Goal: Information Seeking & Learning: Learn about a topic

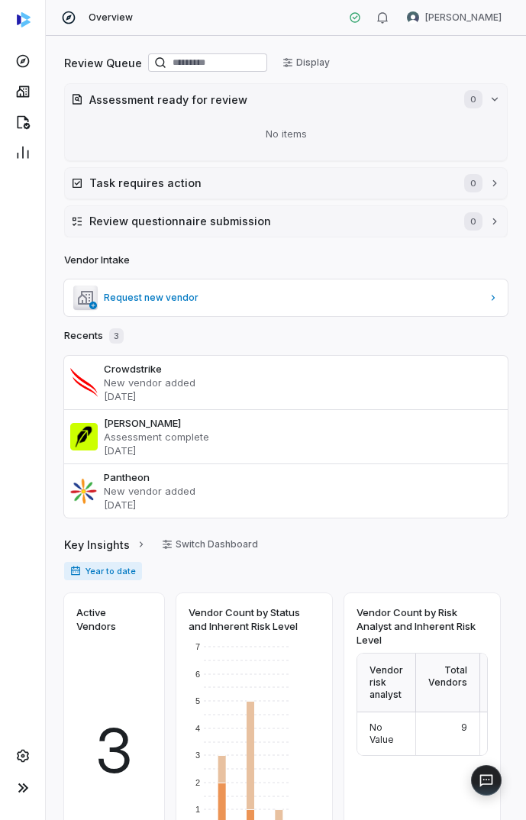
click at [21, 568] on div at bounding box center [22, 410] width 45 height 820
click at [154, 382] on p "New vendor added" at bounding box center [303, 383] width 398 height 14
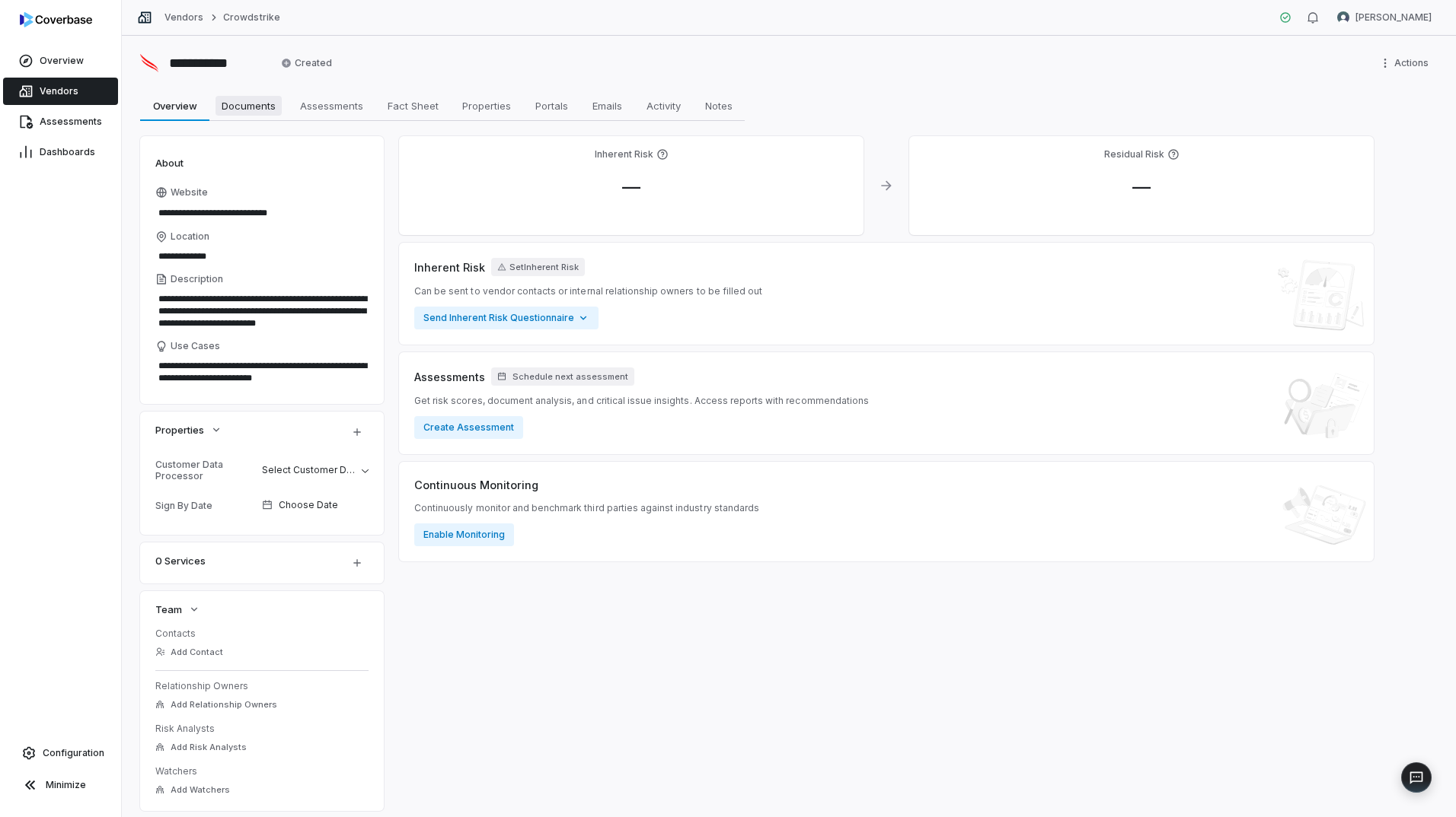
click at [240, 106] on span "Documents" at bounding box center [248, 106] width 66 height 20
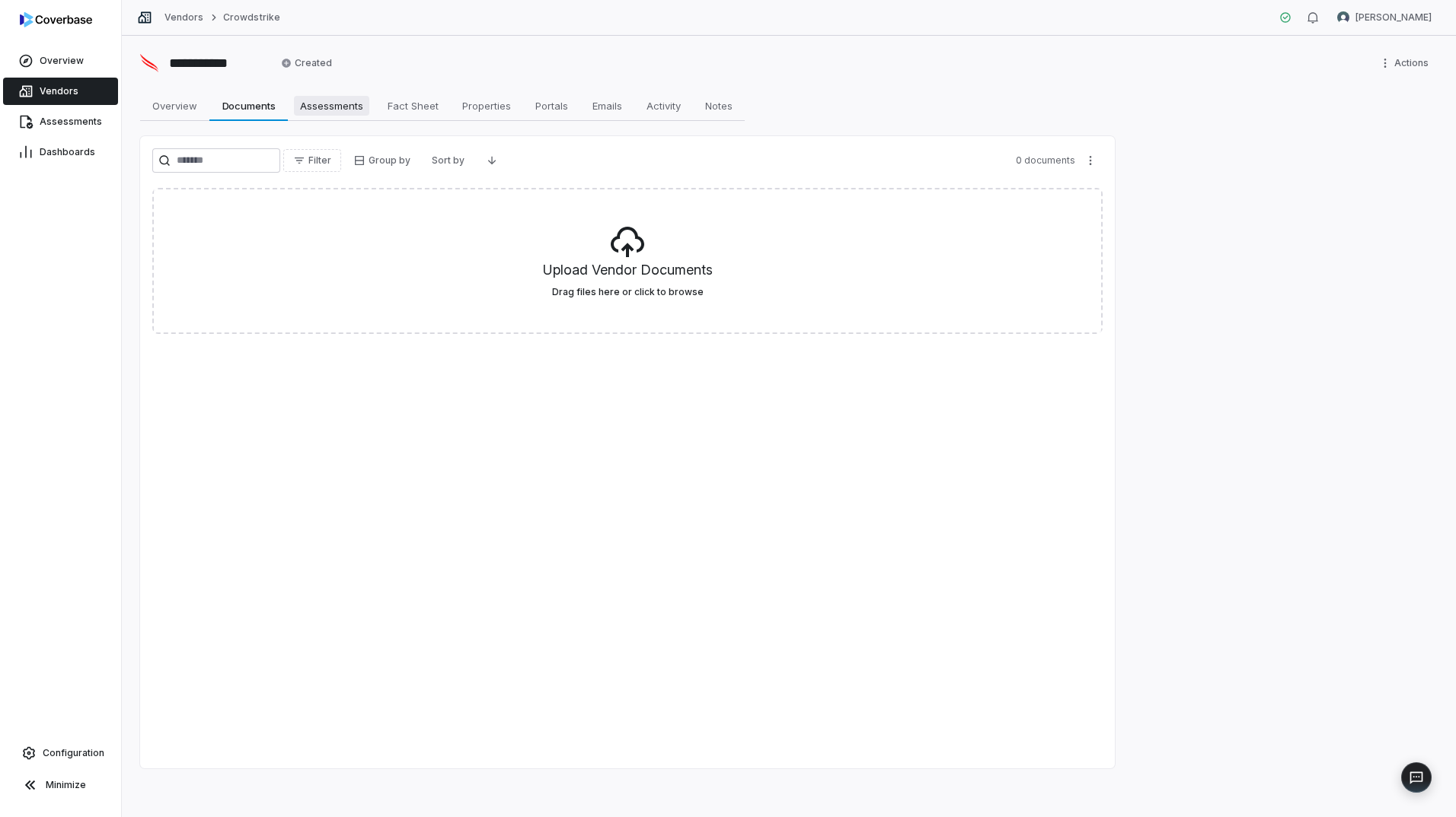
click at [318, 106] on span "Assessments" at bounding box center [332, 106] width 76 height 20
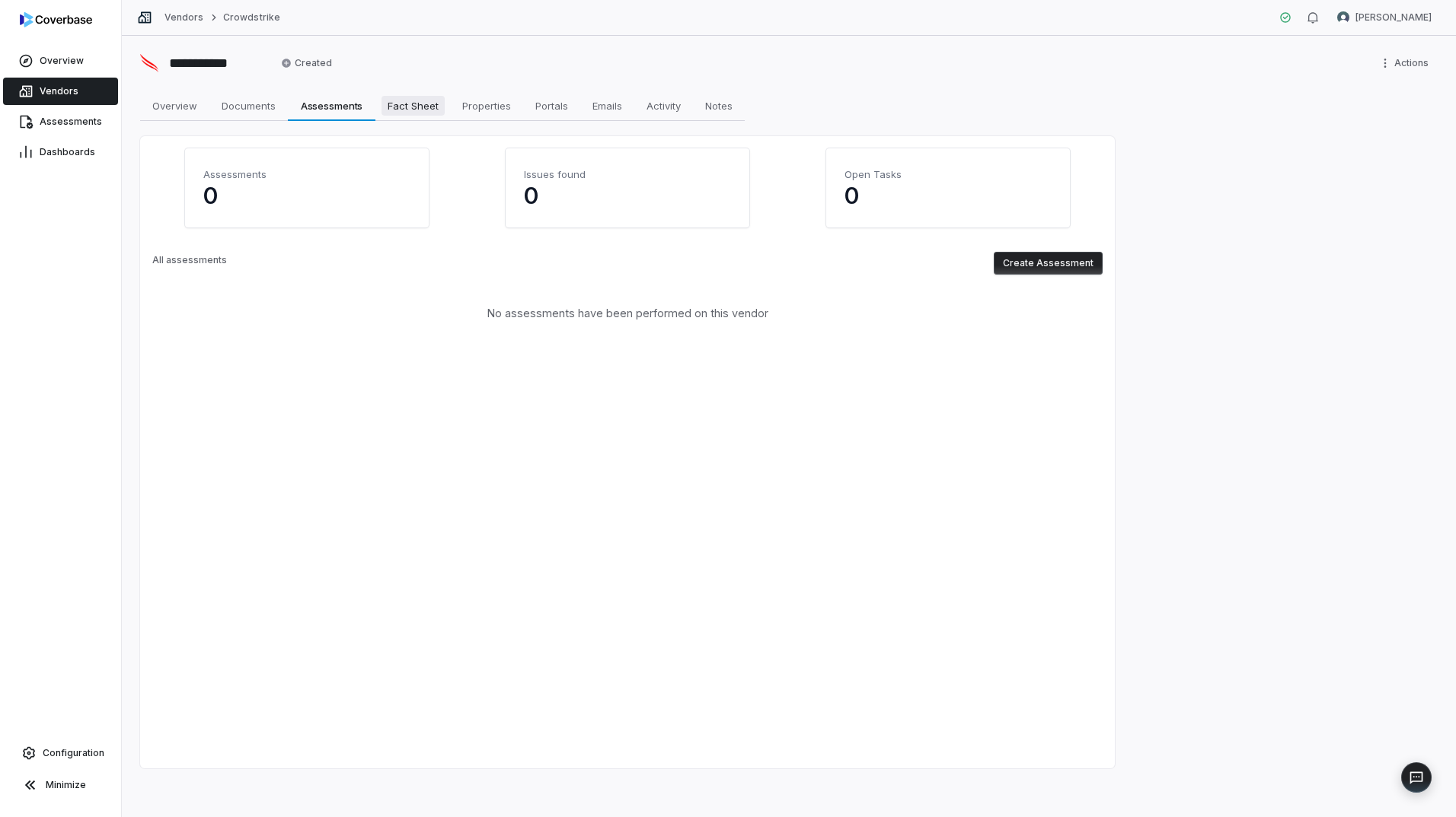
click at [425, 110] on span "Fact Sheet" at bounding box center [413, 106] width 63 height 20
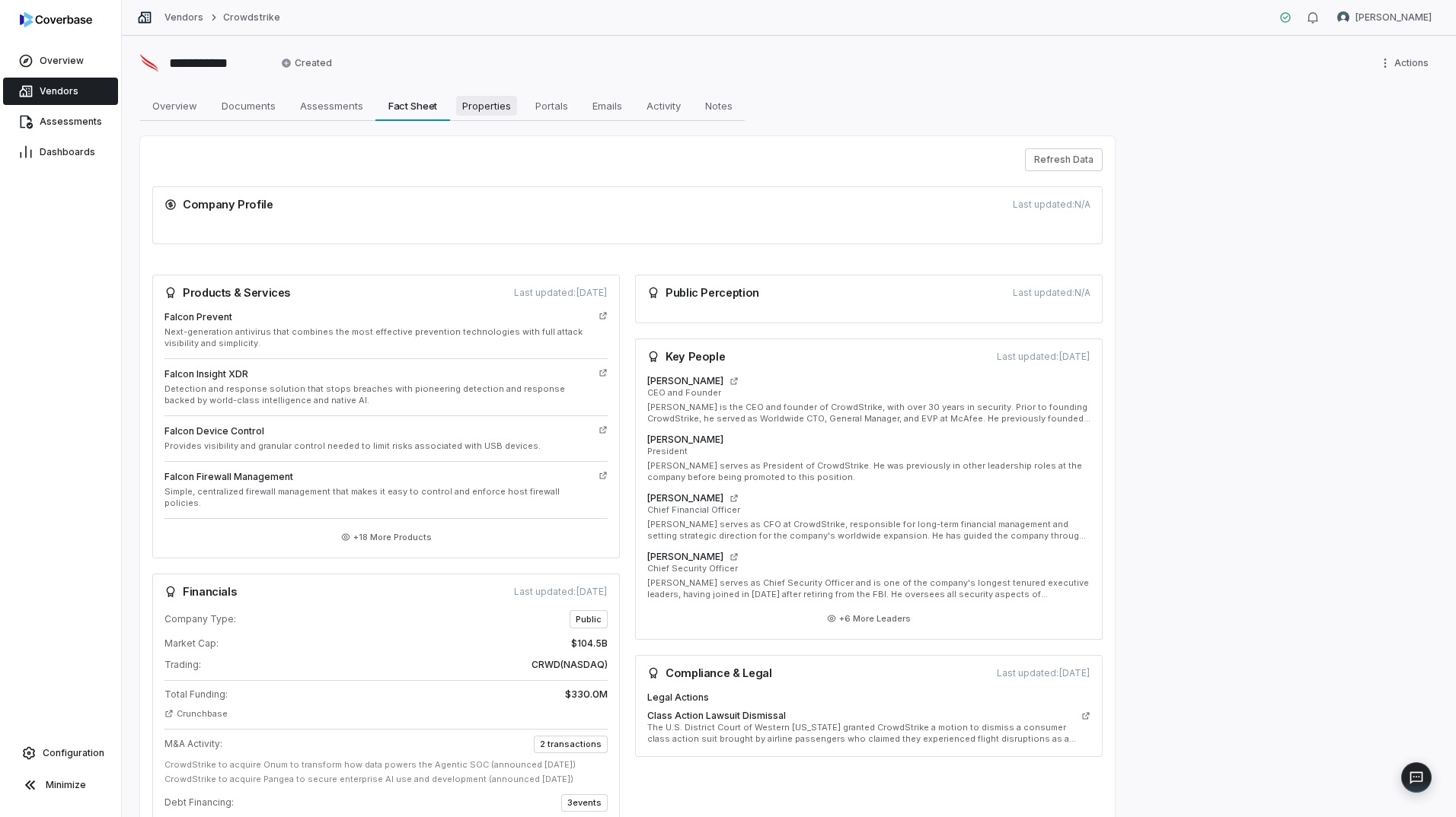
click at [507, 111] on span "Properties" at bounding box center [486, 106] width 61 height 20
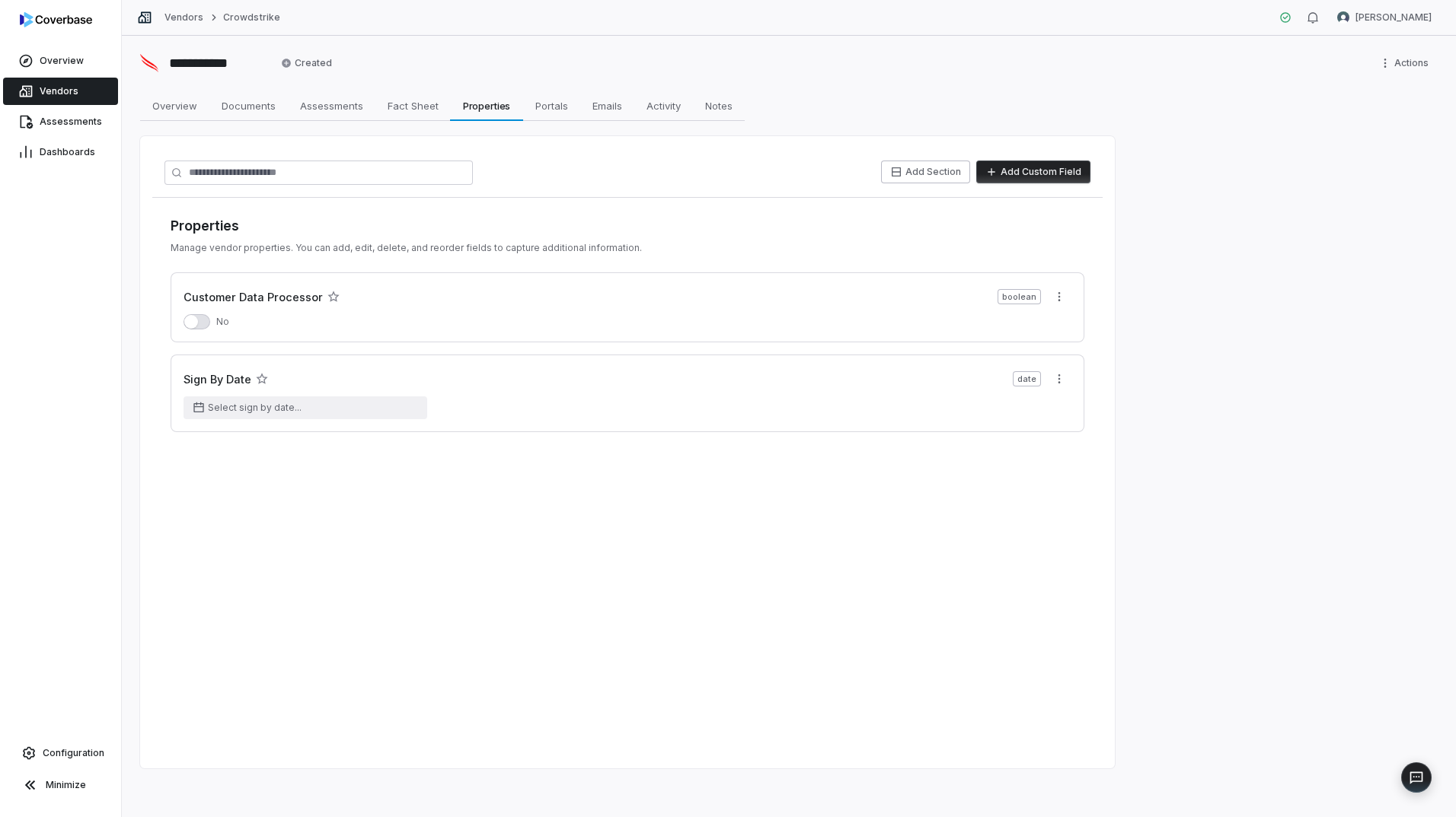
click at [62, 91] on span "Vendors" at bounding box center [59, 92] width 39 height 12
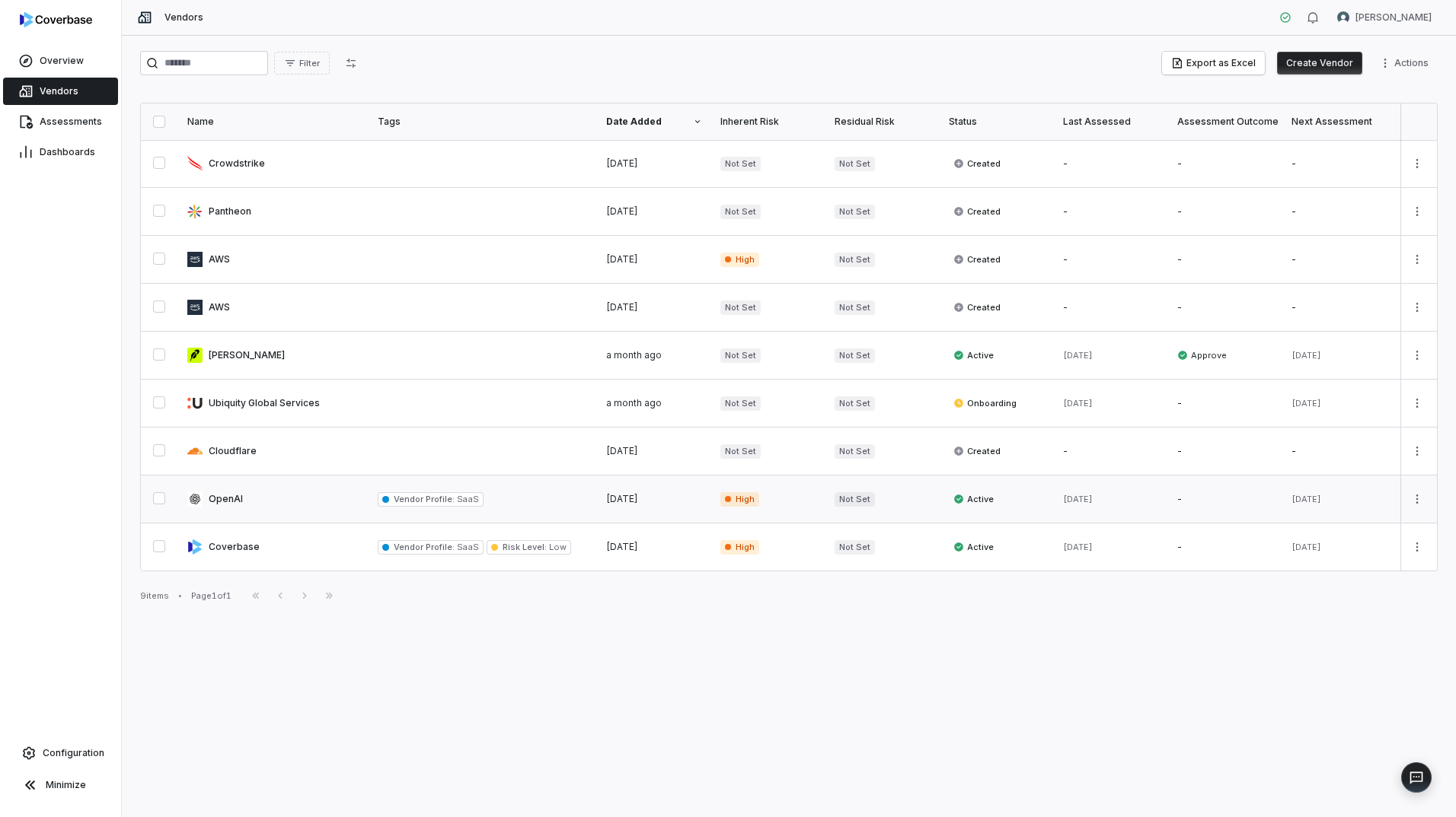
click at [223, 496] on link at bounding box center [273, 498] width 190 height 47
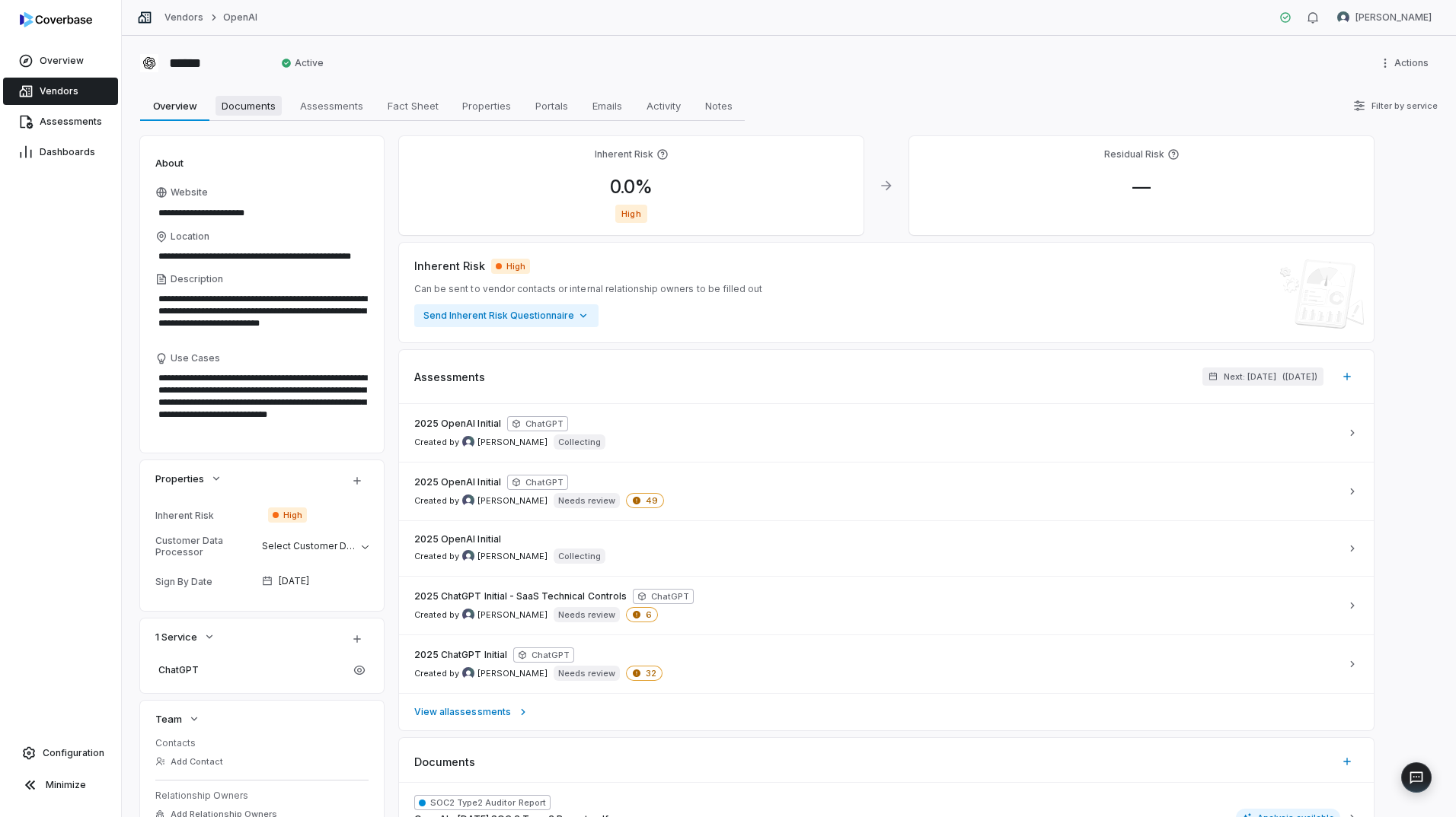
click at [260, 102] on span "Documents" at bounding box center [248, 106] width 66 height 20
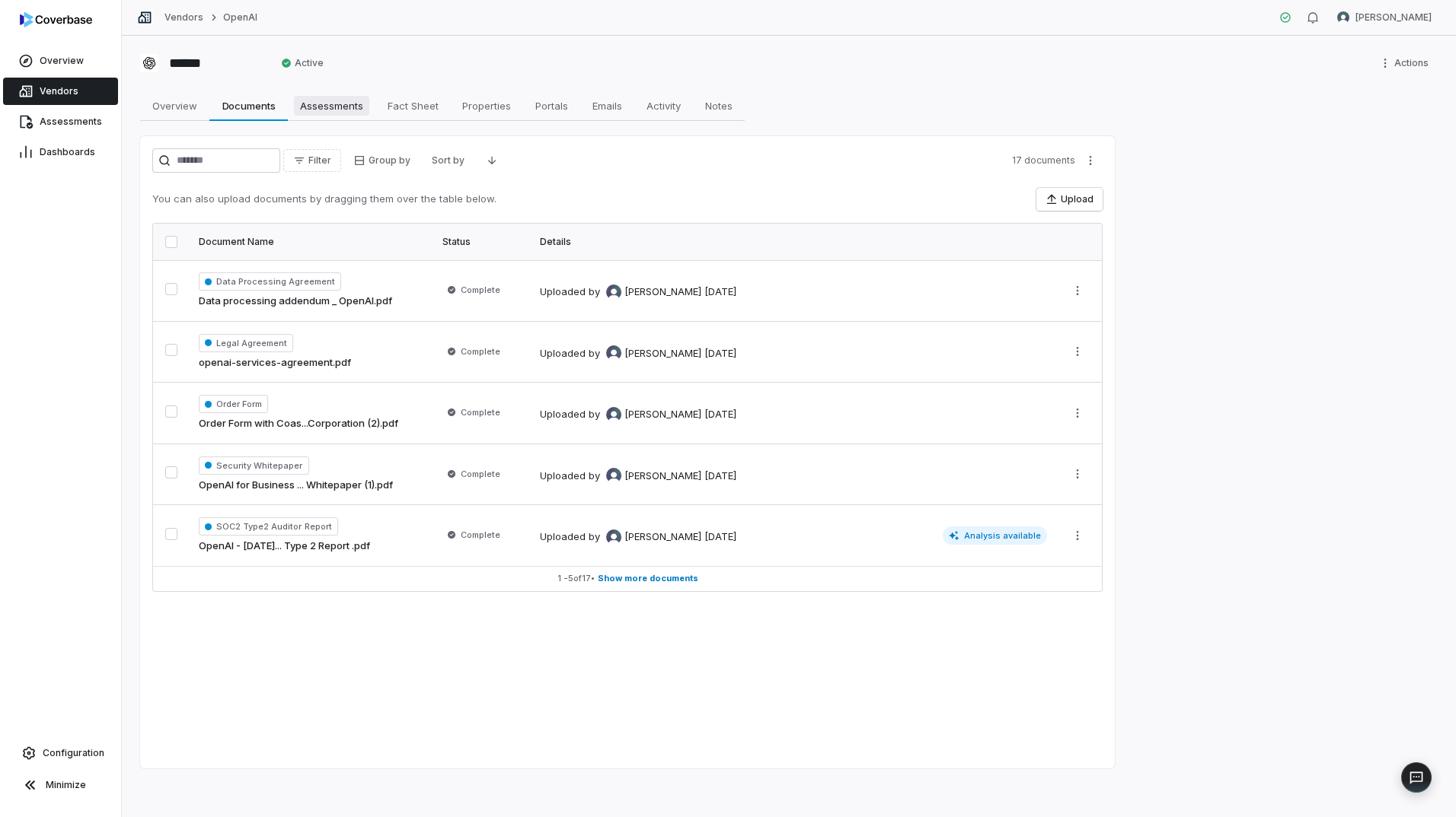
click at [319, 106] on span "Assessments" at bounding box center [332, 106] width 76 height 20
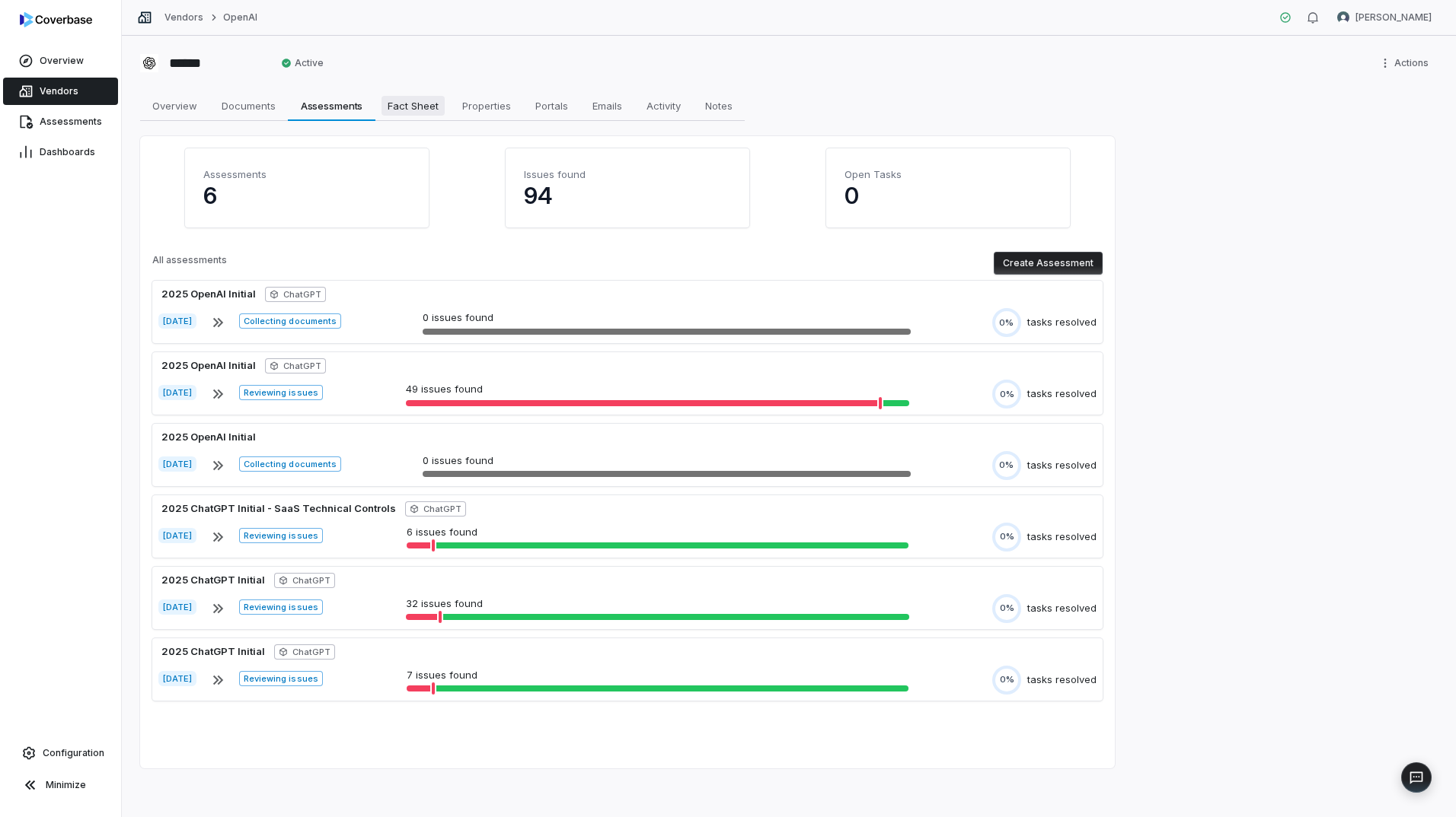
click at [400, 106] on span "Fact Sheet" at bounding box center [413, 106] width 63 height 20
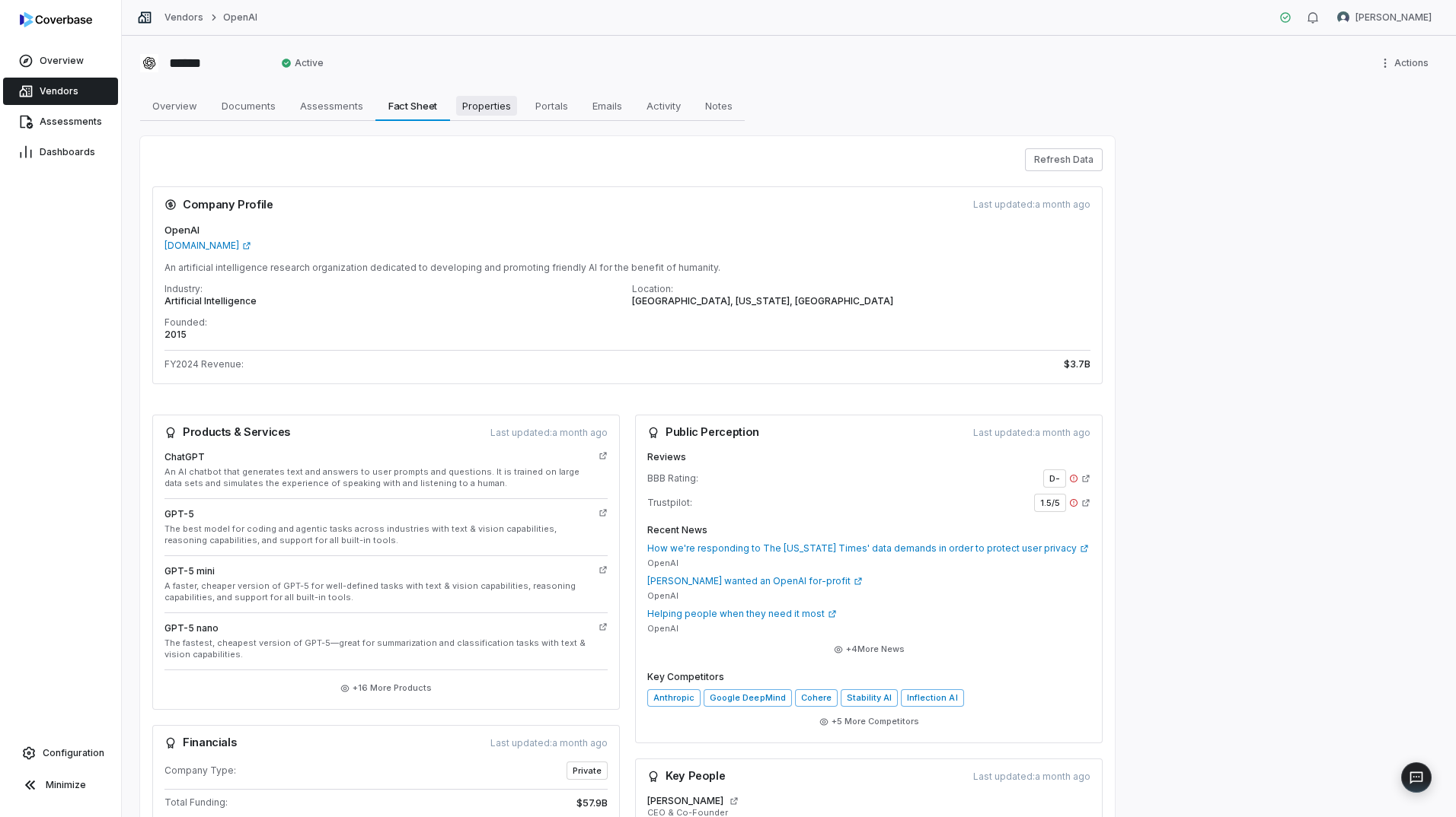
click at [466, 115] on span "Properties" at bounding box center [486, 106] width 61 height 20
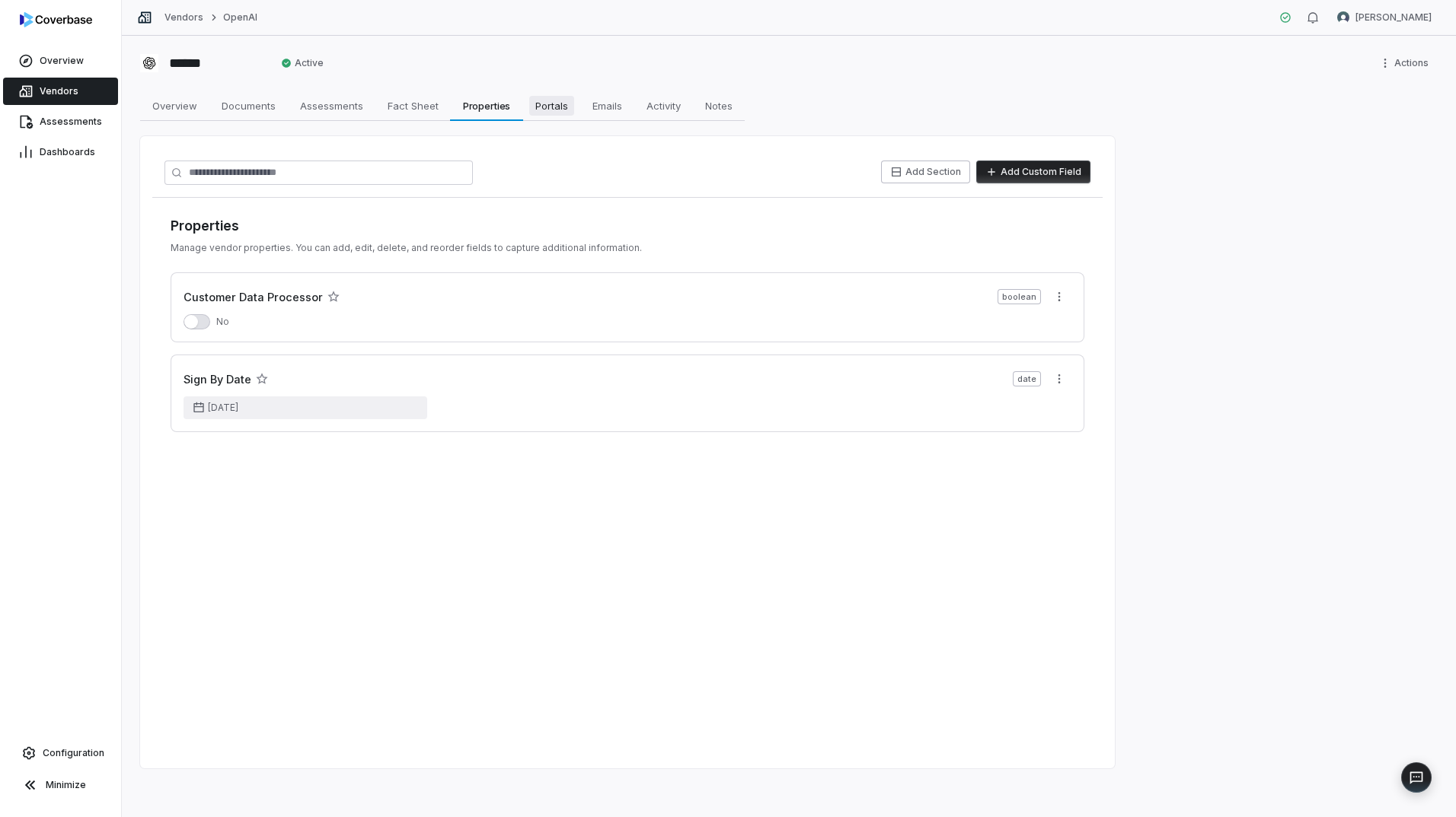
click at [560, 115] on span "Portals" at bounding box center [551, 106] width 45 height 20
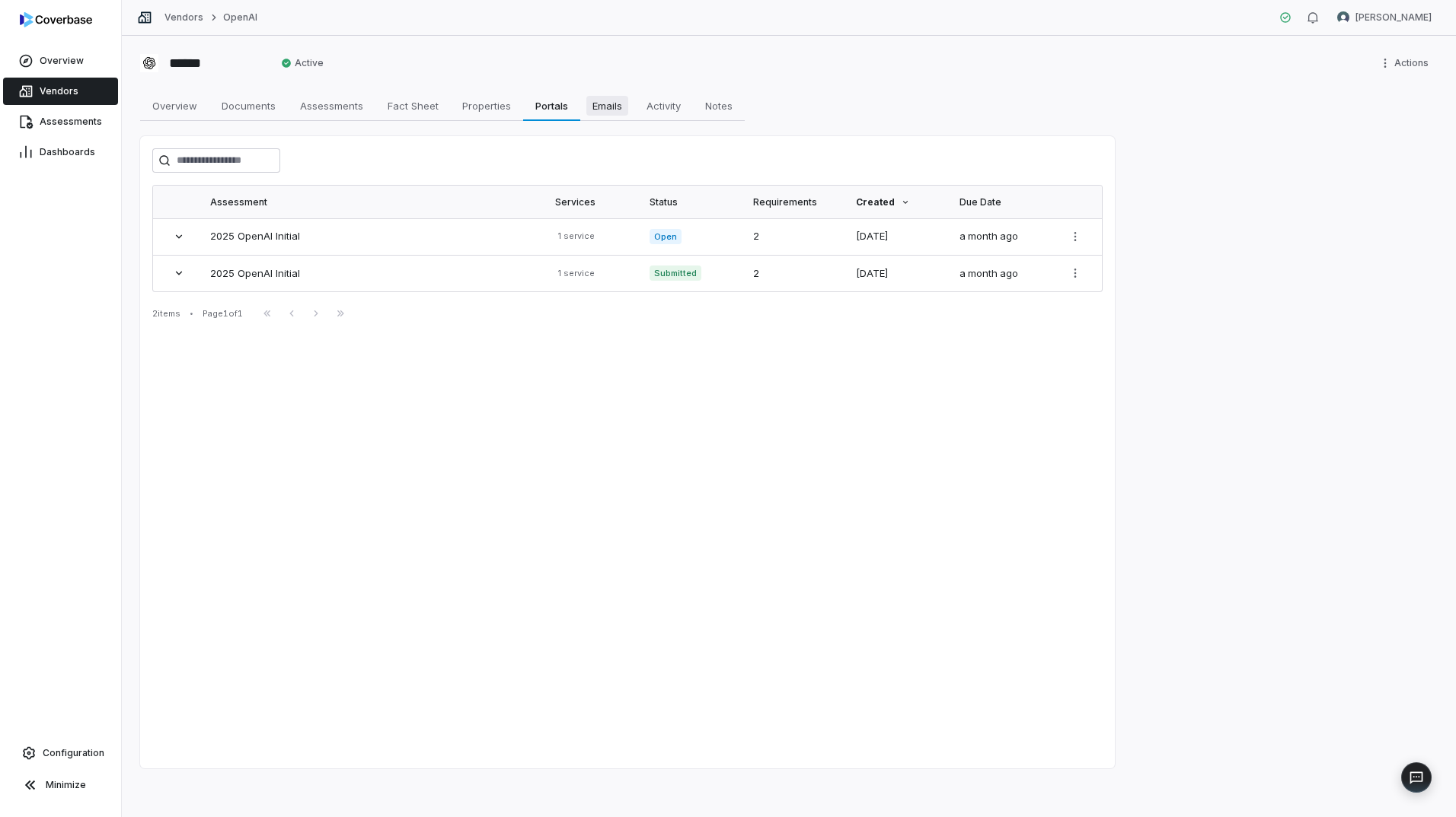
click at [605, 100] on span "Emails" at bounding box center [607, 106] width 42 height 20
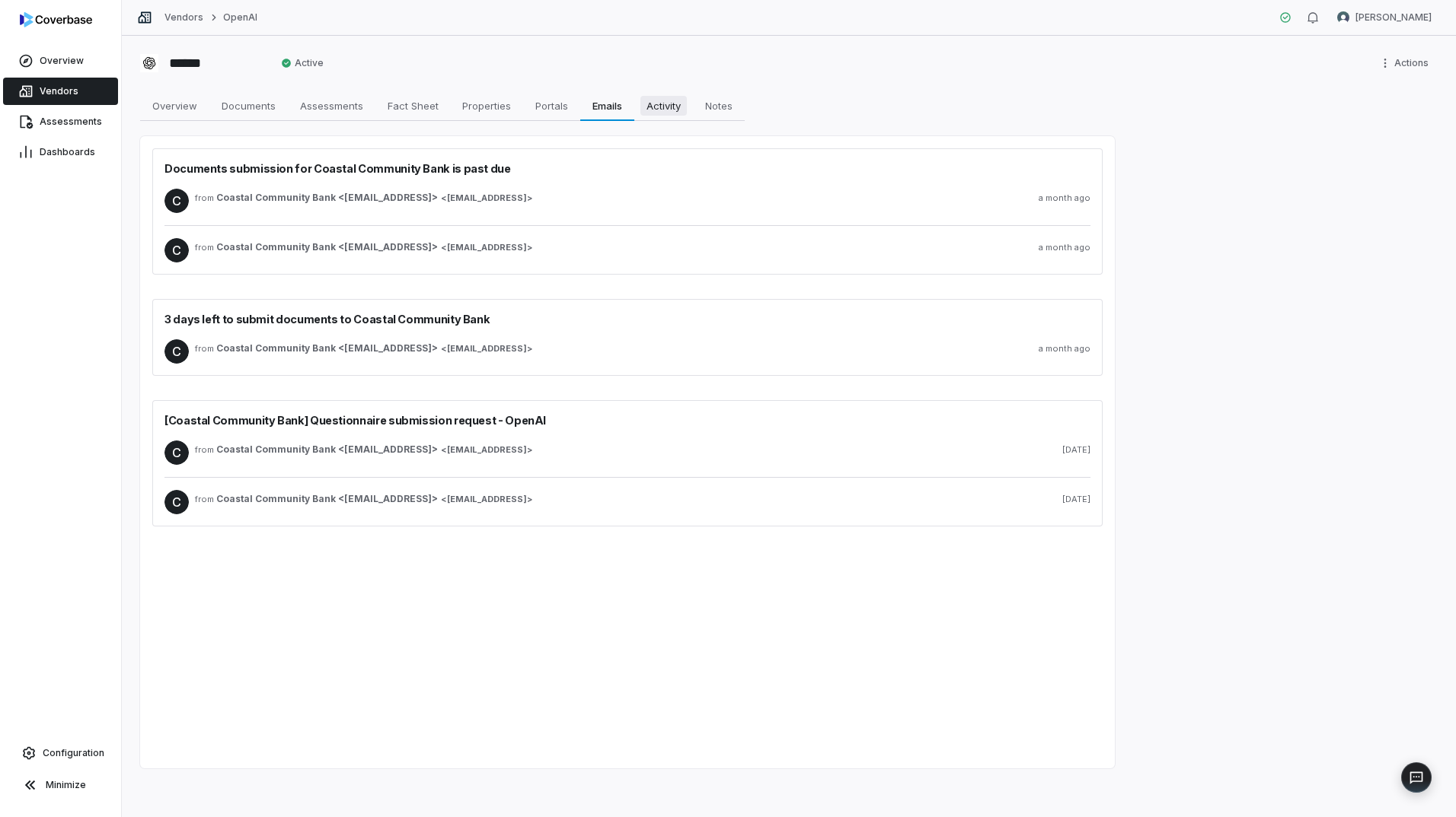
click at [666, 108] on span "Activity" at bounding box center [663, 106] width 47 height 20
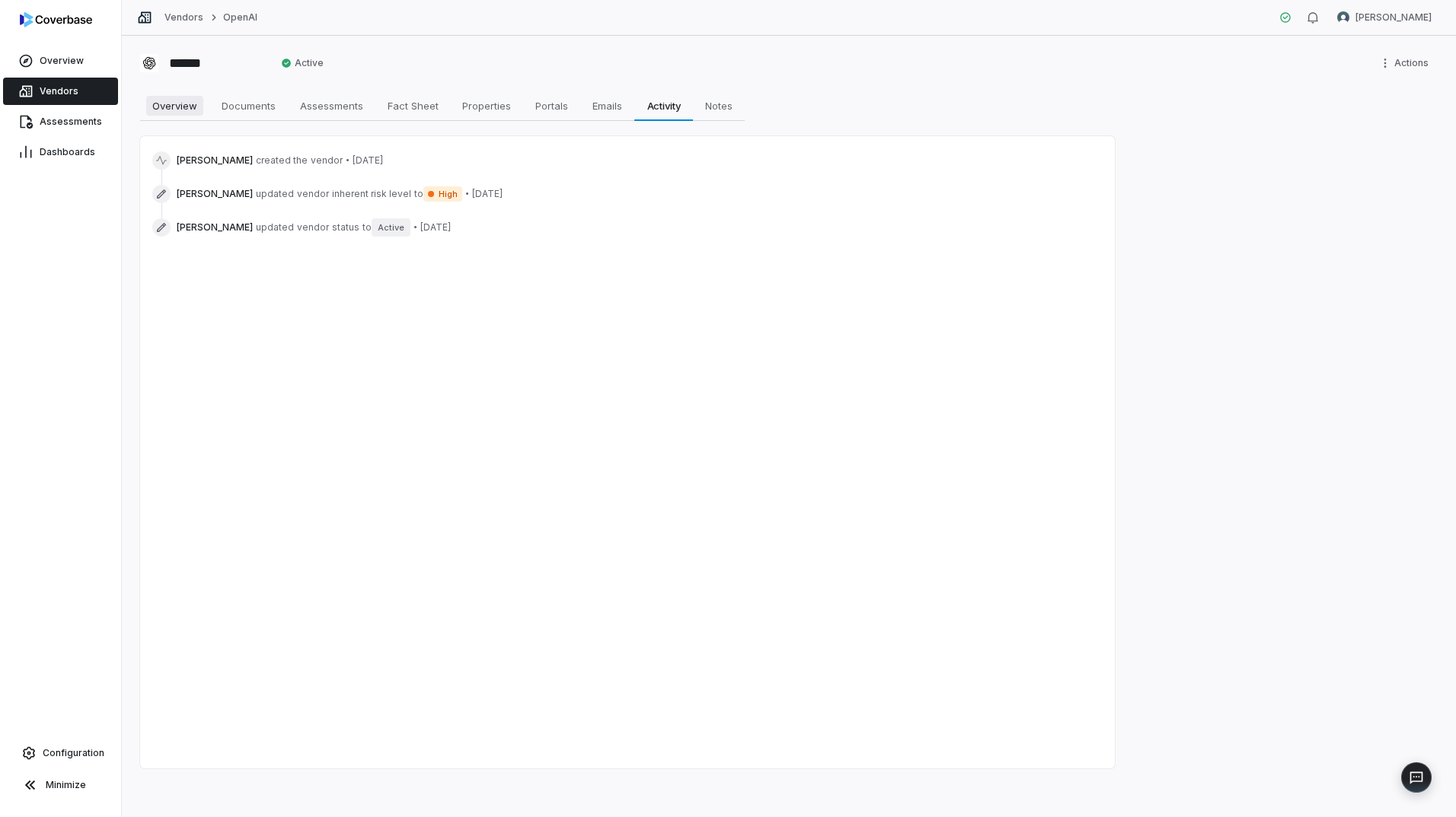
click at [186, 112] on span "Overview" at bounding box center [174, 106] width 57 height 20
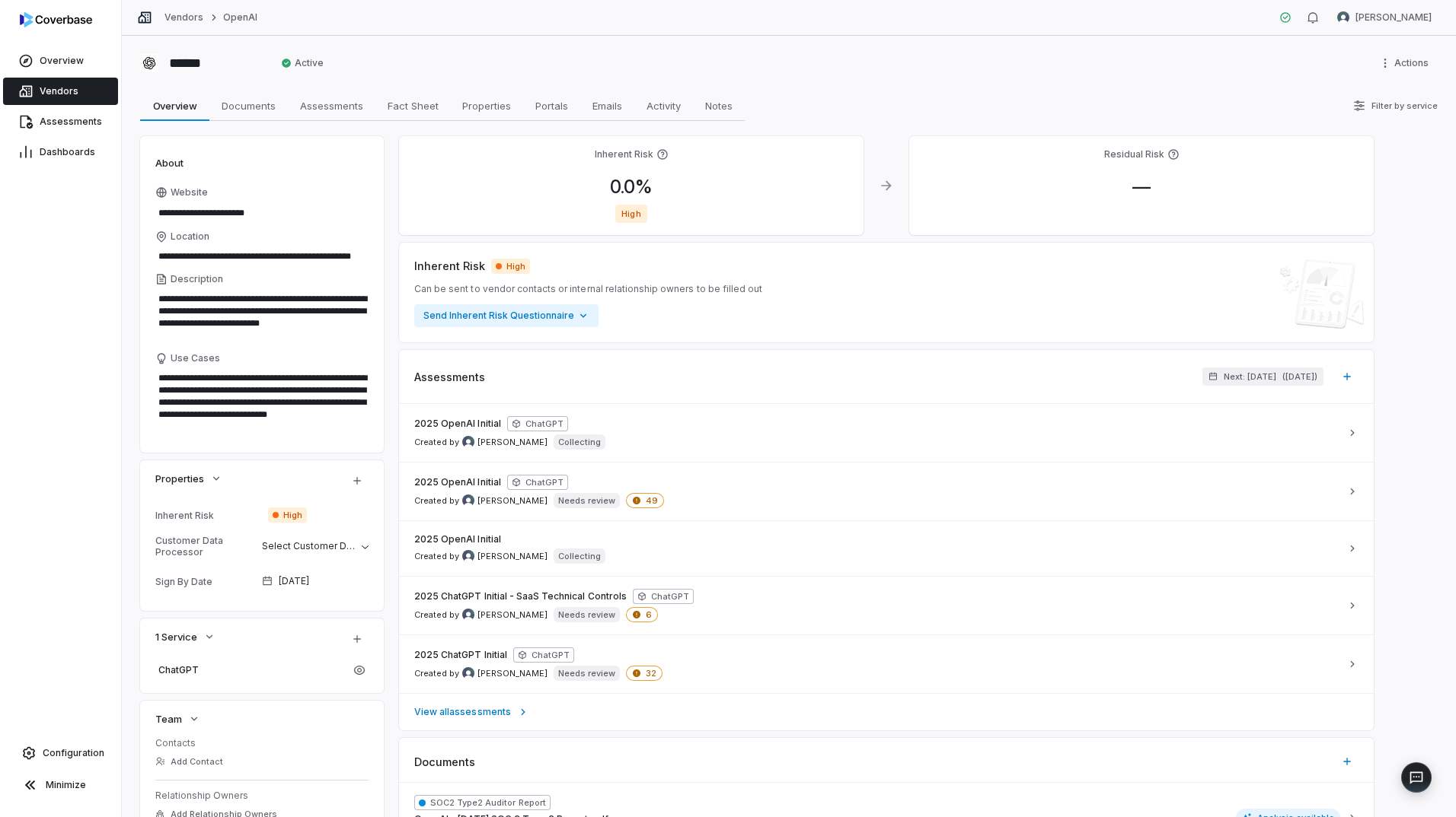
click at [37, 93] on link "Vendors" at bounding box center [60, 92] width 115 height 28
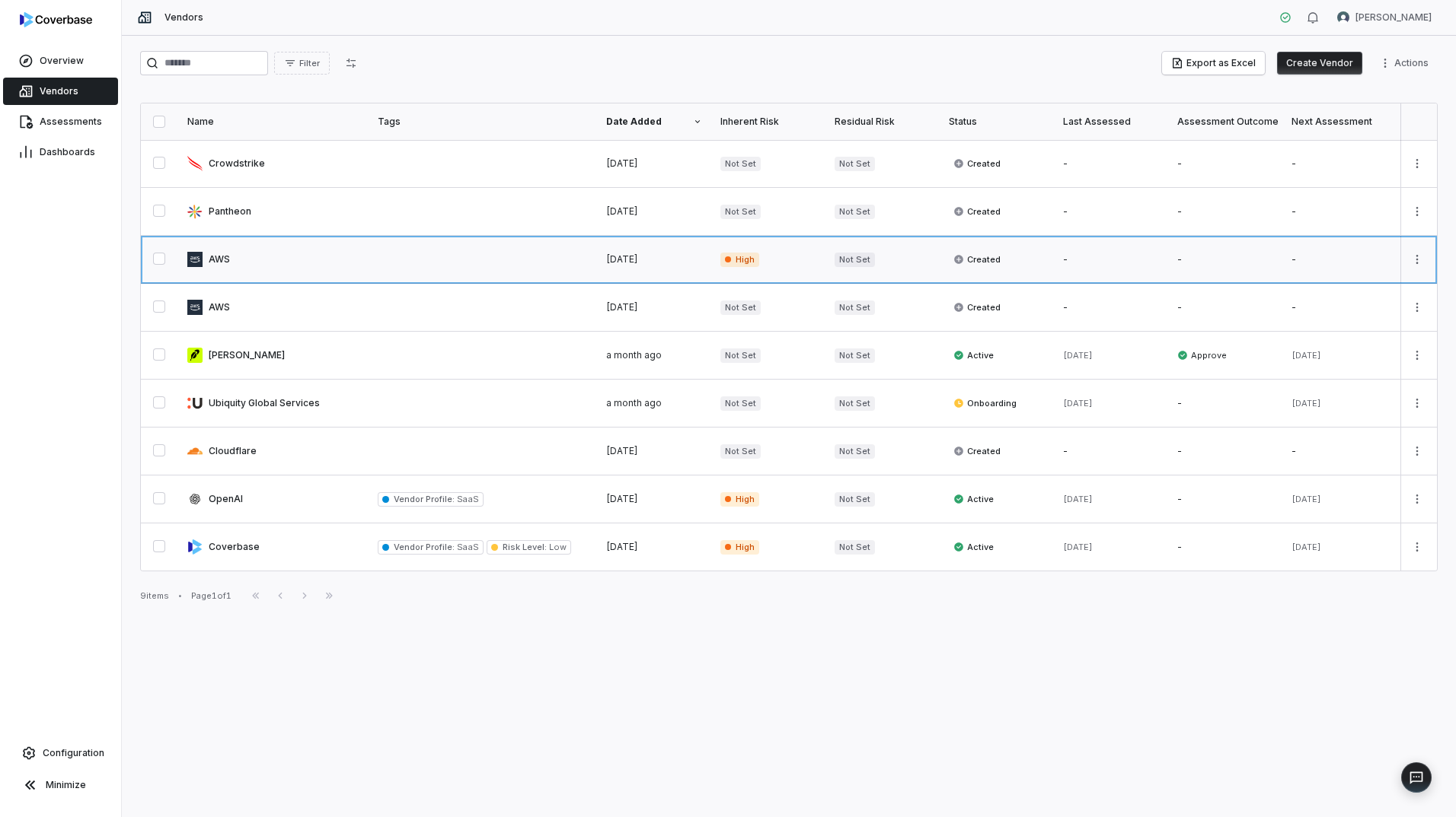
click at [218, 259] on link at bounding box center [273, 259] width 190 height 47
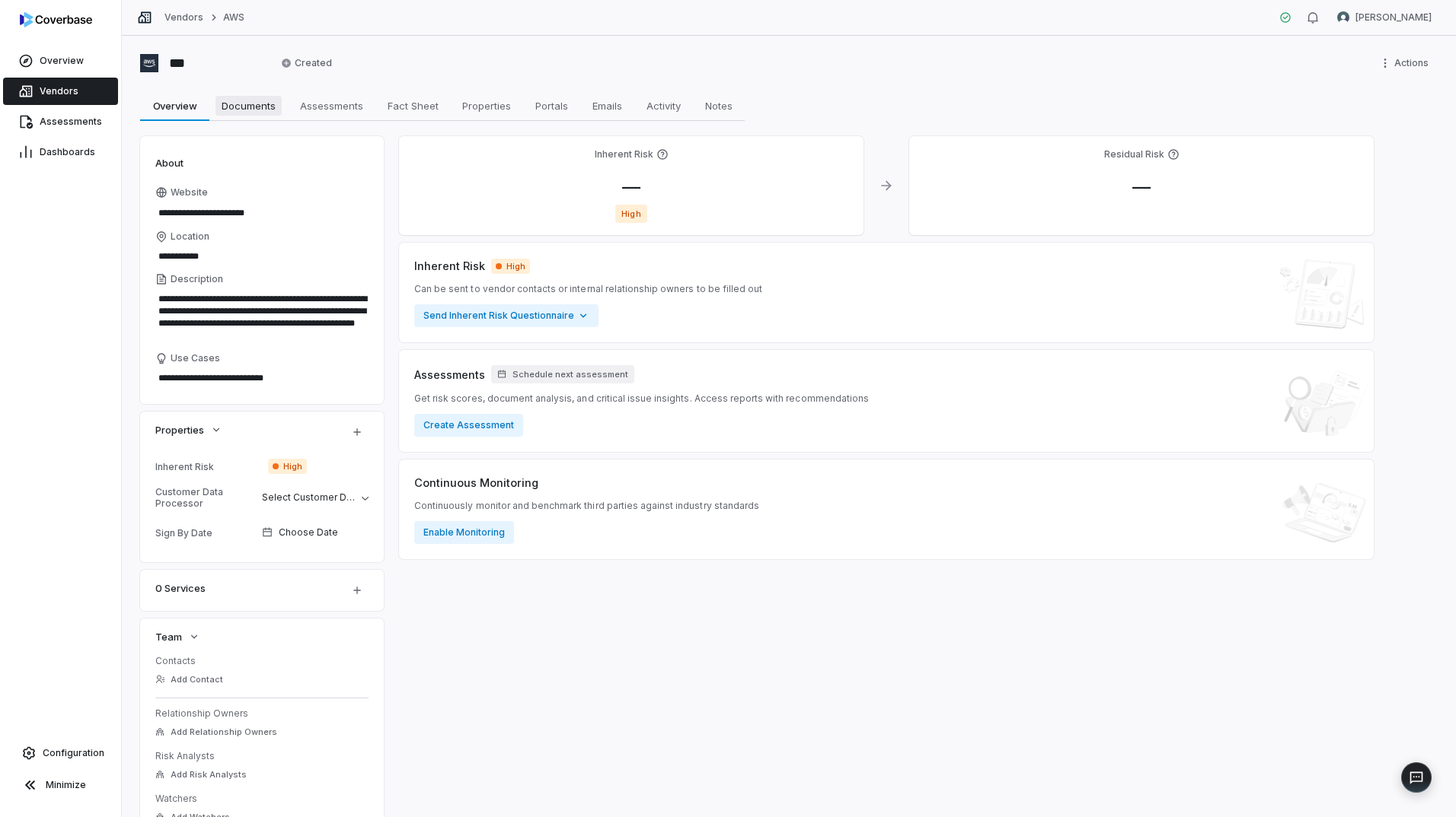
click at [256, 98] on span "Documents" at bounding box center [248, 106] width 66 height 20
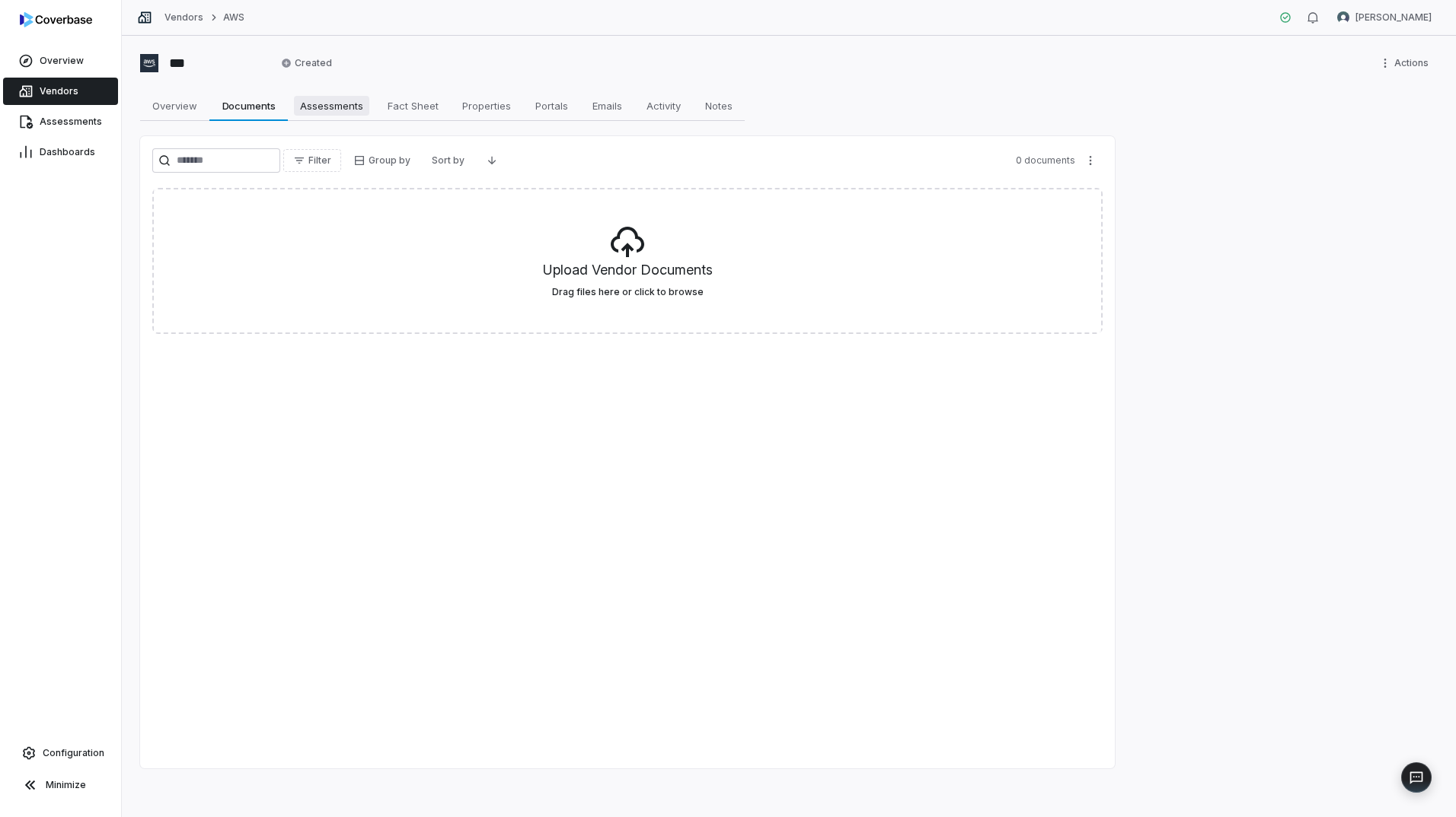
click at [337, 102] on span "Assessments" at bounding box center [332, 106] width 76 height 20
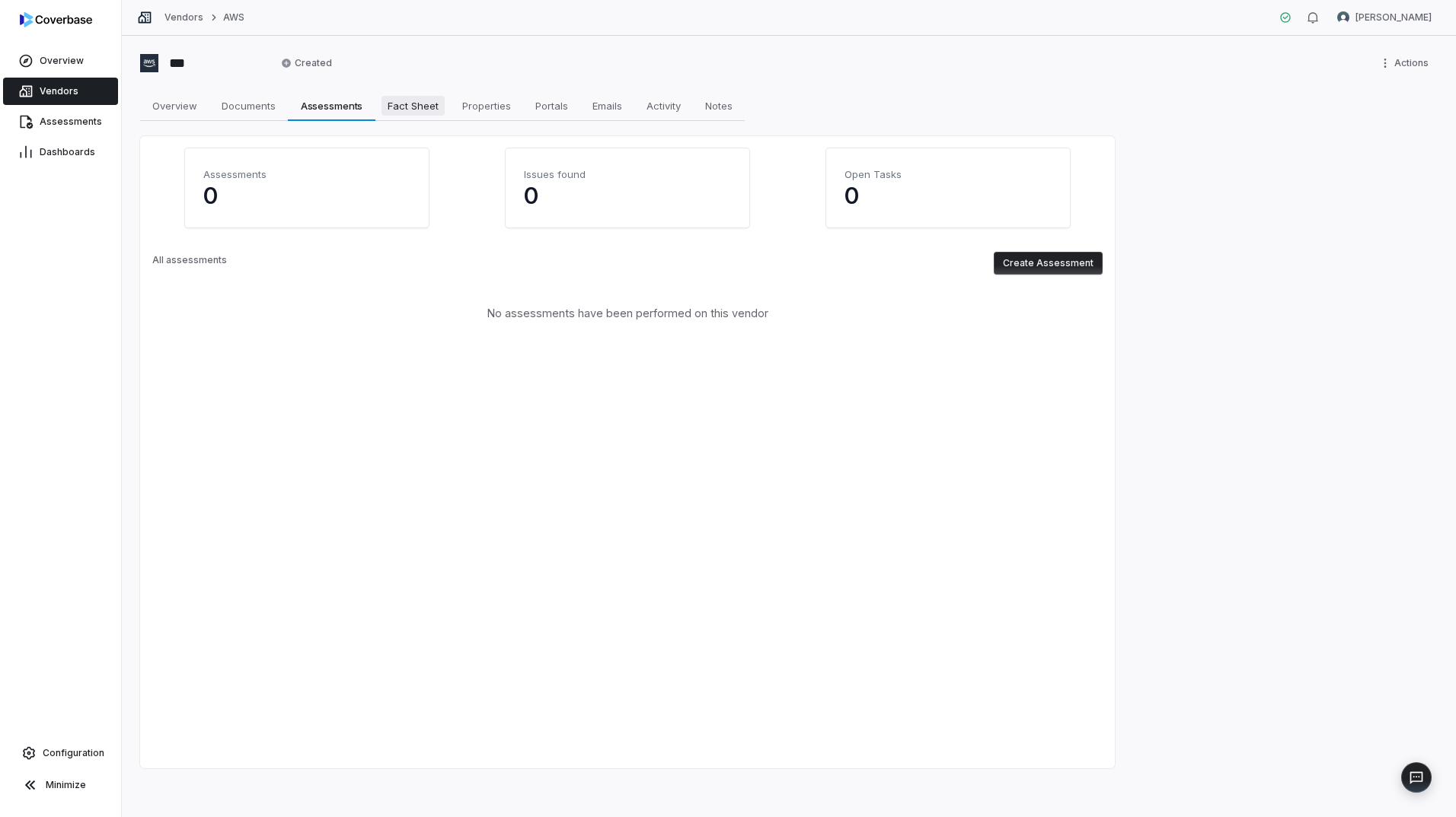
click at [416, 104] on span "Fact Sheet" at bounding box center [413, 106] width 63 height 20
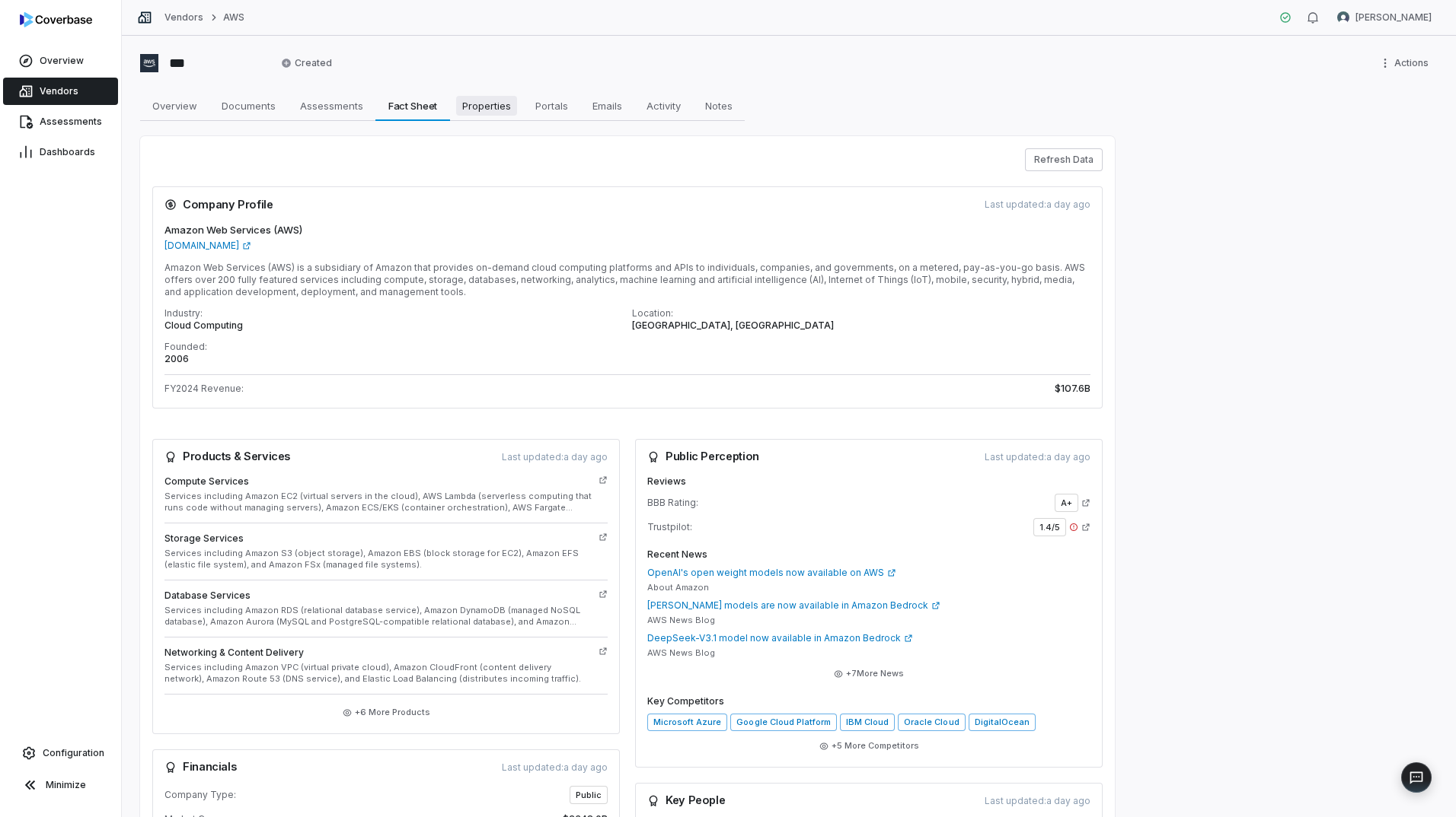
click at [495, 105] on span "Properties" at bounding box center [486, 106] width 61 height 20
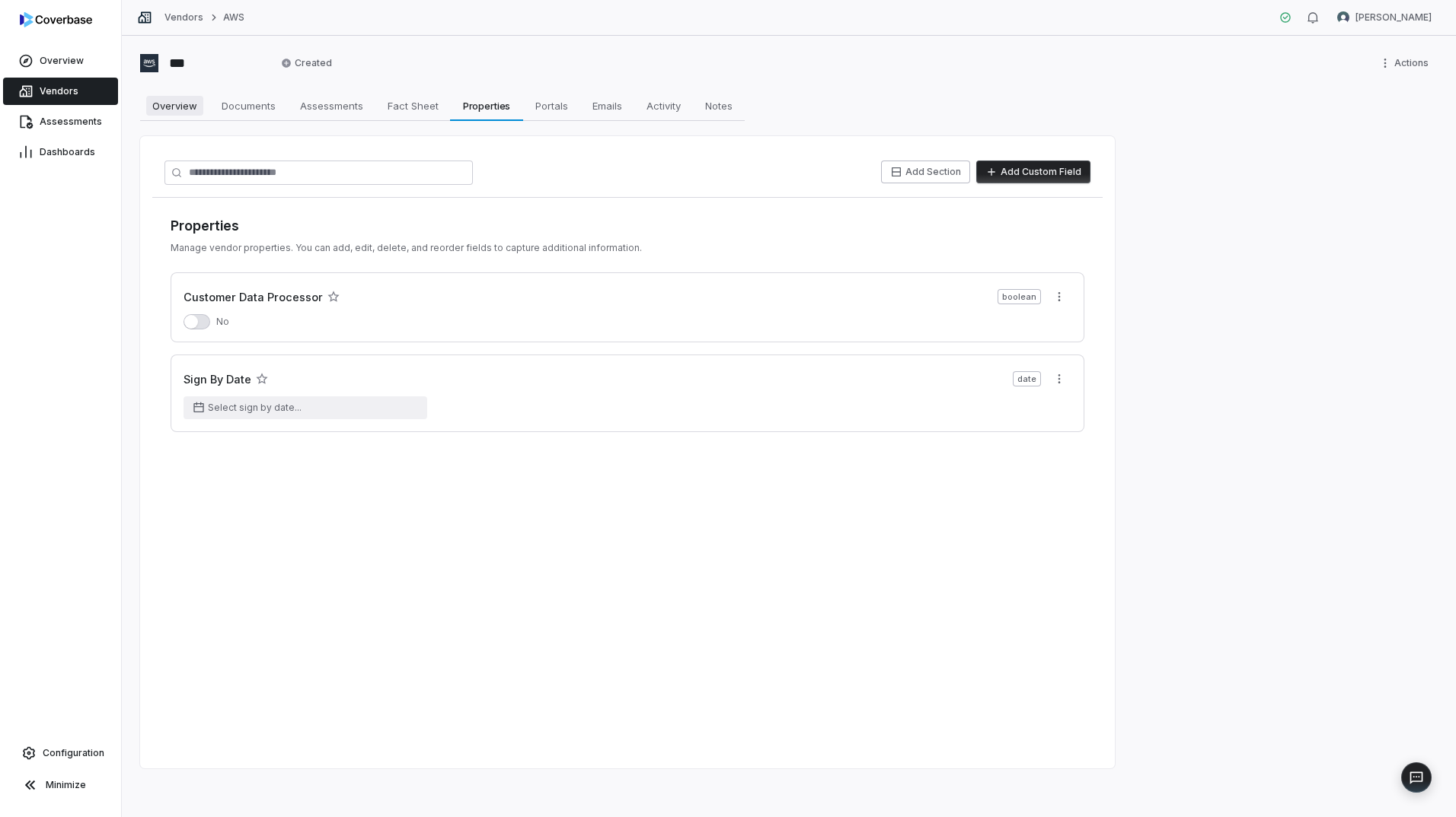
click at [187, 103] on span "Overview" at bounding box center [174, 106] width 57 height 20
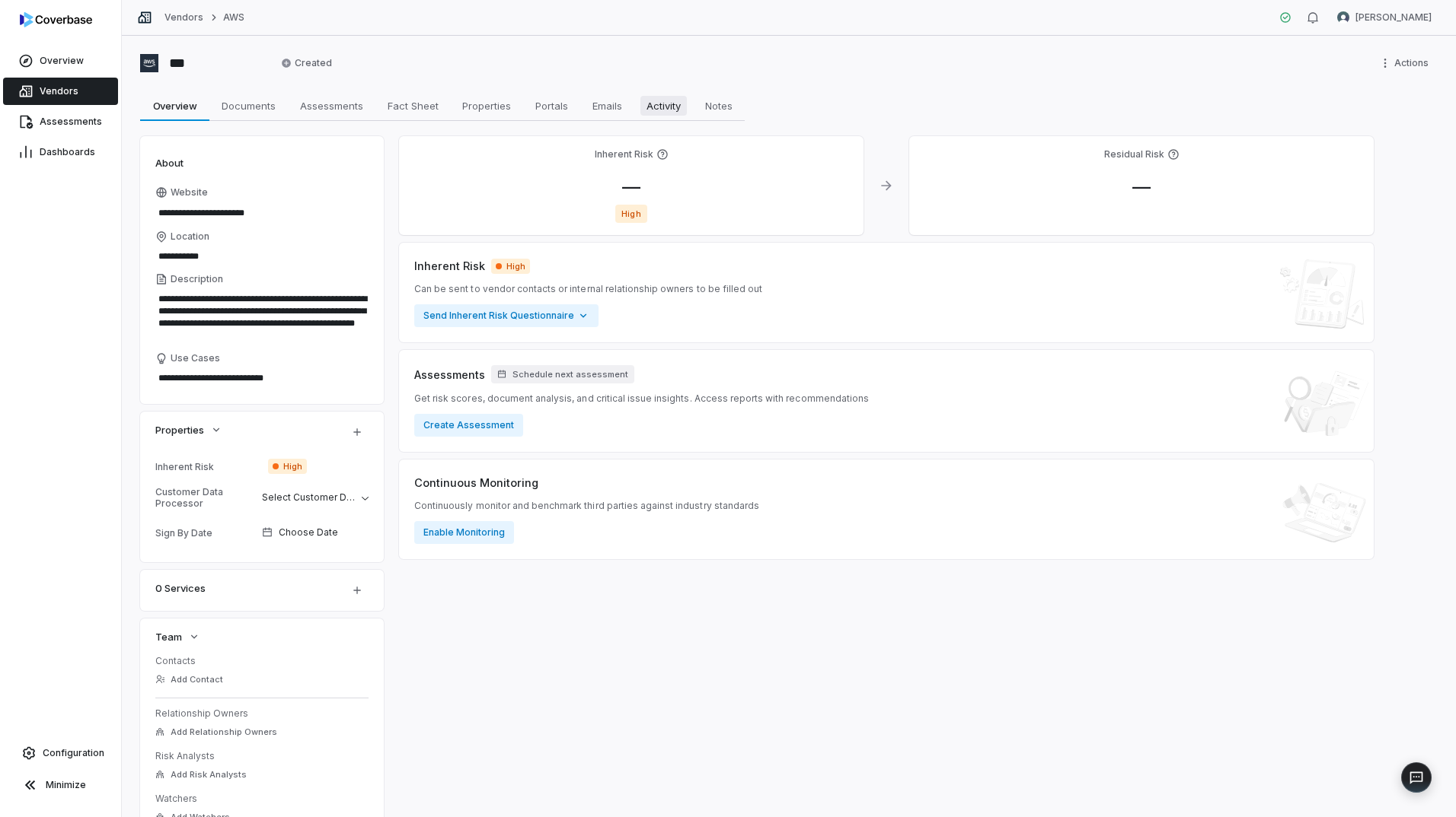
click at [660, 108] on span "Activity" at bounding box center [663, 106] width 47 height 20
type textarea "*"
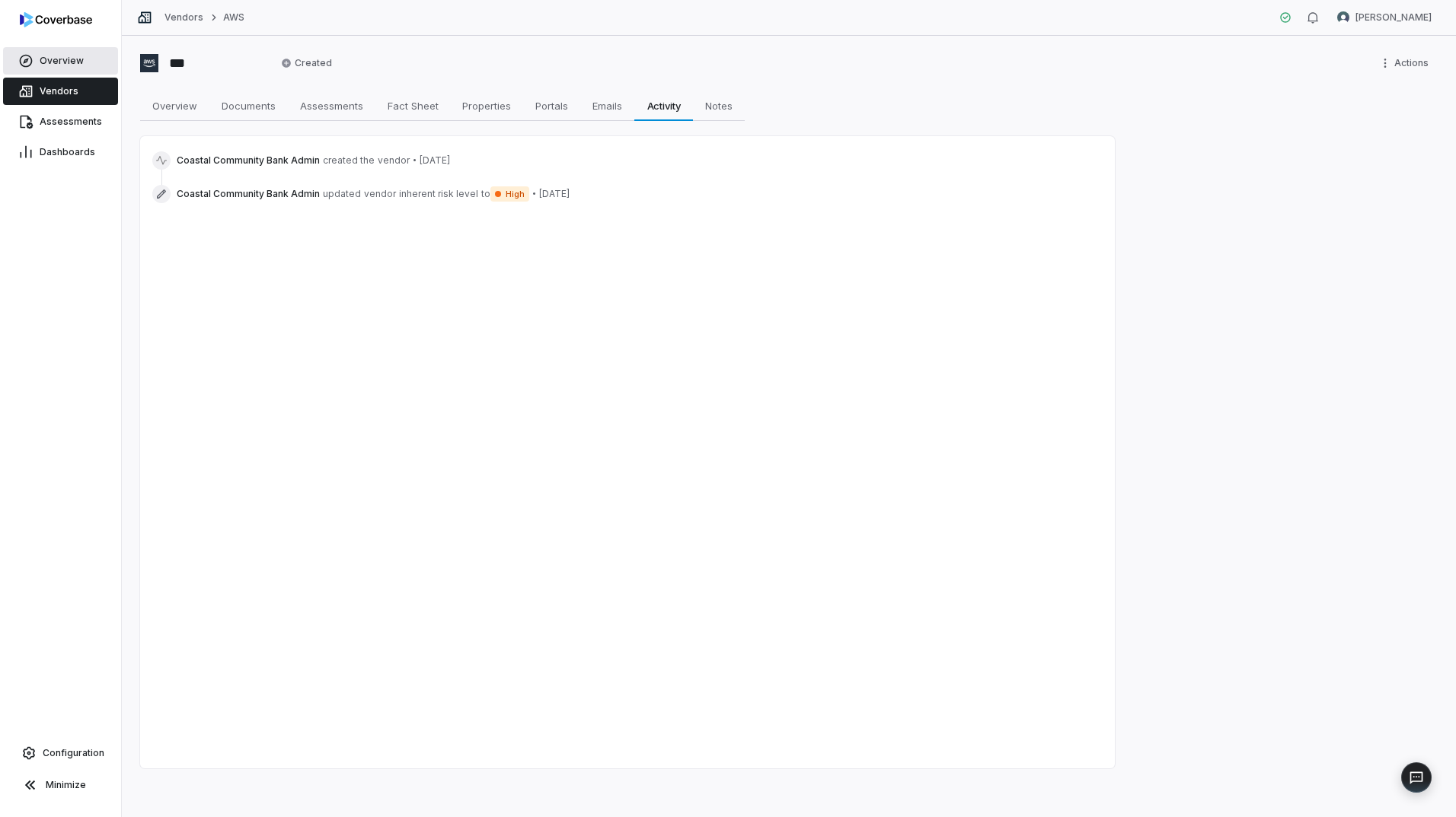
click at [54, 60] on span "Overview" at bounding box center [62, 61] width 44 height 12
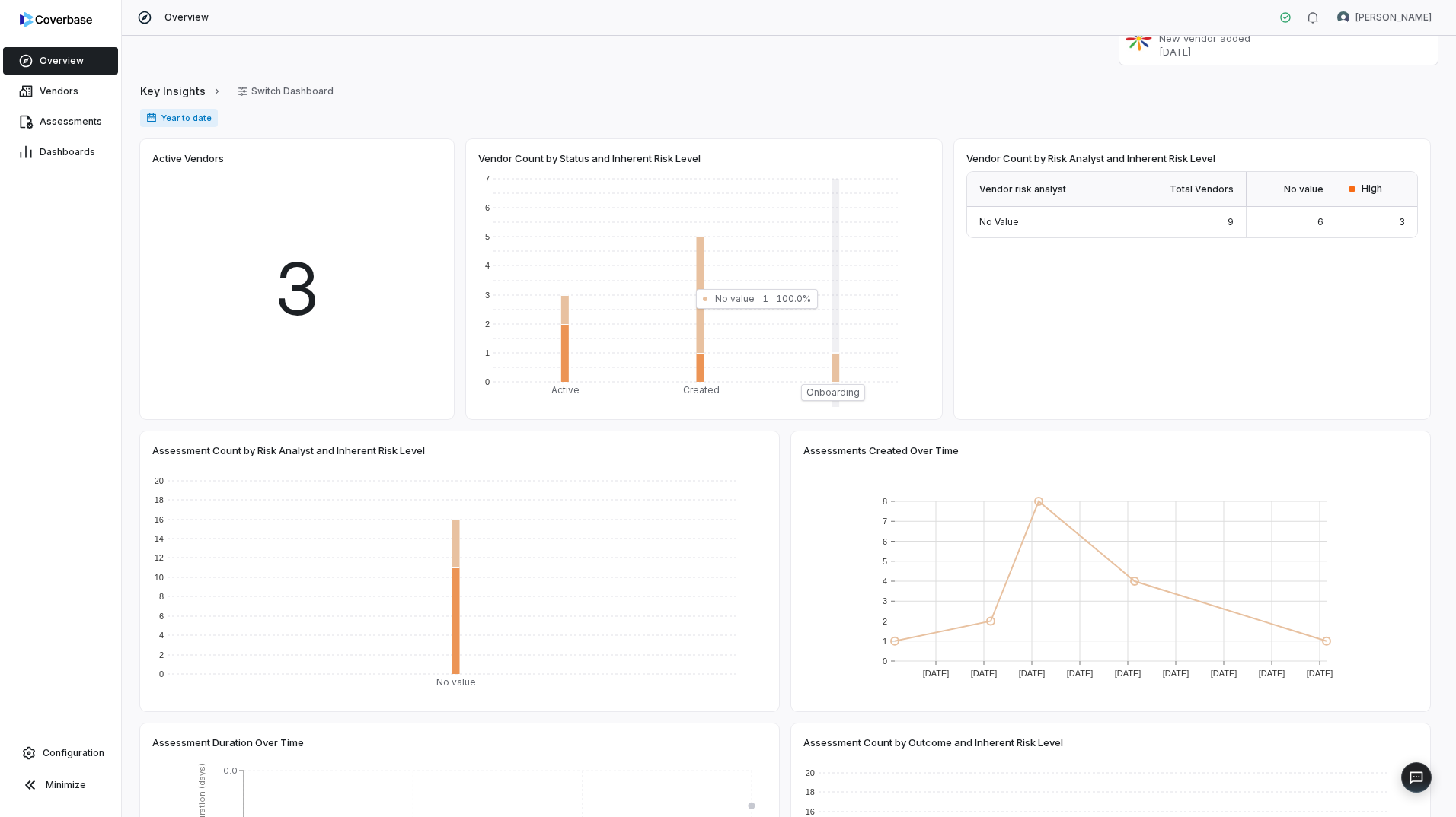
scroll to position [501, 0]
